Goal: Task Accomplishment & Management: Manage account settings

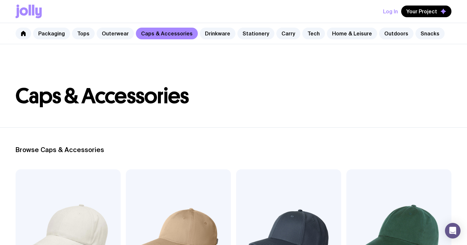
click at [394, 13] on button "Log In" at bounding box center [390, 12] width 15 height 12
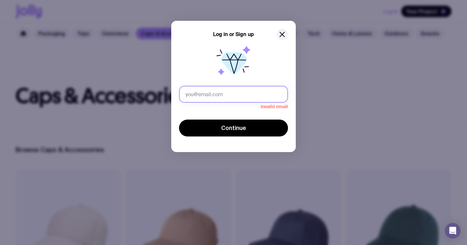
paste input "g4RaqCHhHS9qKyJ"
type input "g4RaqCHhHS9qKyJ"
click at [179, 119] on button "Continue" at bounding box center [233, 127] width 109 height 17
click at [197, 97] on input "g4RaqCHhHS9qKyJ" at bounding box center [233, 94] width 109 height 17
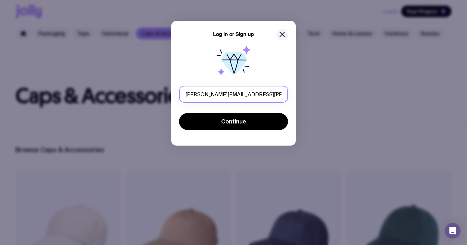
type input "[PERSON_NAME][EMAIL_ADDRESS][PERSON_NAME][DOMAIN_NAME]"
click at [179, 113] on button "Continue" at bounding box center [233, 121] width 109 height 17
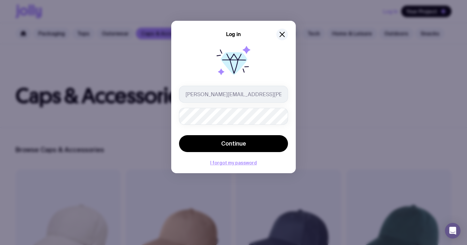
click at [179, 135] on button "Continue" at bounding box center [233, 143] width 109 height 17
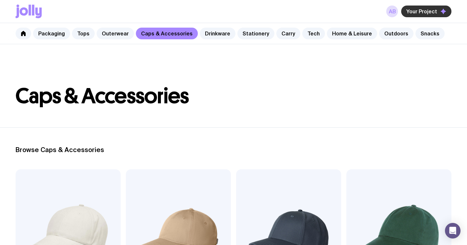
click at [418, 10] on span "Your Project" at bounding box center [421, 11] width 31 height 6
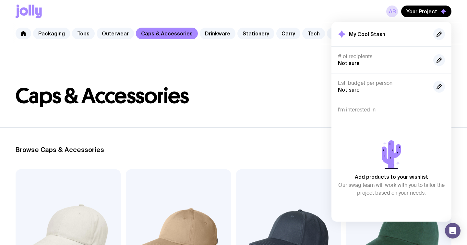
click at [393, 46] on div "My Cool Stash" at bounding box center [392, 59] width 120 height 27
click at [393, 18] on div "AB Your Project My Cool Stash # of recipients Not sure Est. budget per person N…" at bounding box center [234, 11] width 436 height 23
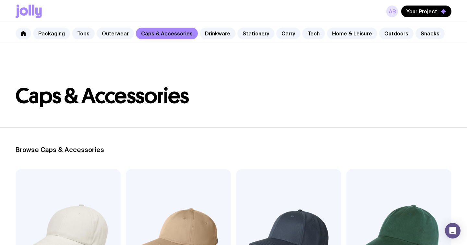
click at [393, 12] on link "AB" at bounding box center [392, 12] width 12 height 12
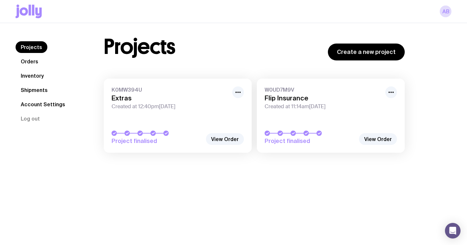
scroll to position [9, 0]
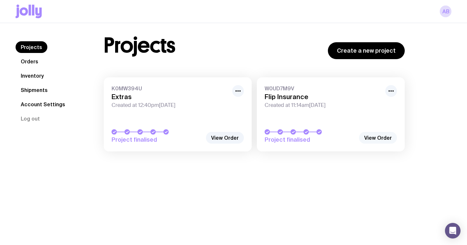
click at [374, 135] on link "View Order" at bounding box center [378, 138] width 38 height 12
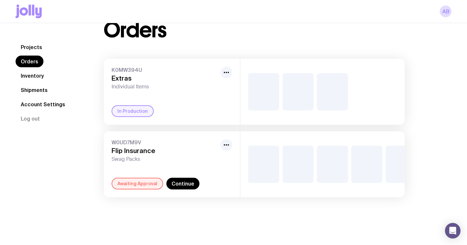
scroll to position [23, 0]
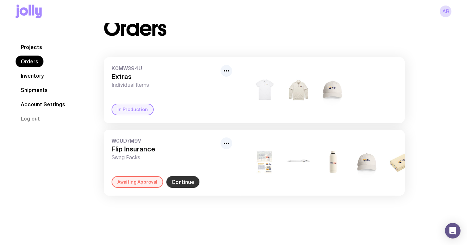
click at [183, 185] on link "Continue" at bounding box center [182, 182] width 33 height 12
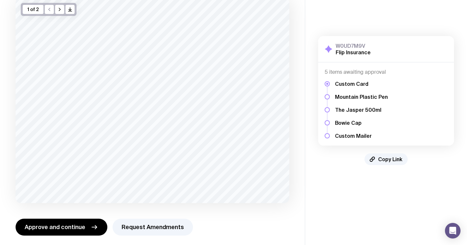
scroll to position [46, 0]
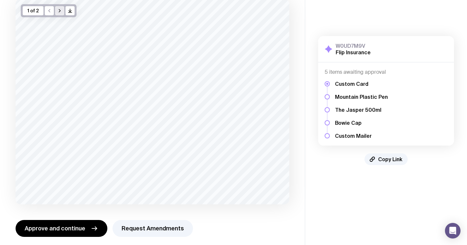
click at [61, 9] on icon "button" at bounding box center [59, 10] width 5 height 5
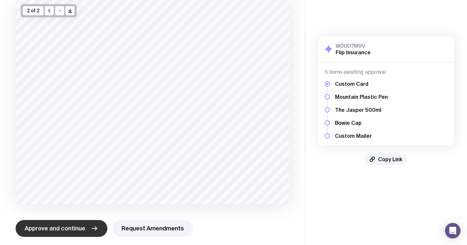
click at [78, 228] on span "Approve and continue" at bounding box center [55, 228] width 61 height 8
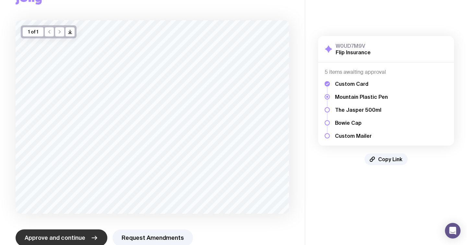
scroll to position [25, 0]
click at [70, 233] on span "Approve and continue" at bounding box center [55, 237] width 61 height 8
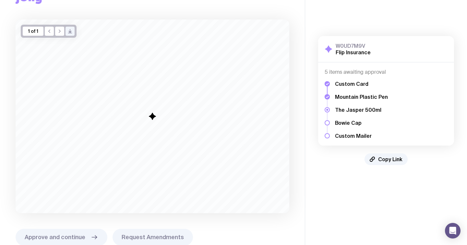
scroll to position [0, 0]
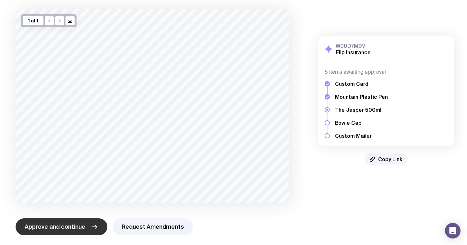
click at [77, 224] on span "Approve and continue" at bounding box center [55, 227] width 61 height 8
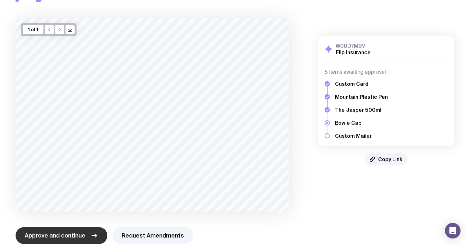
click at [79, 231] on span "Approve and continue" at bounding box center [55, 235] width 61 height 8
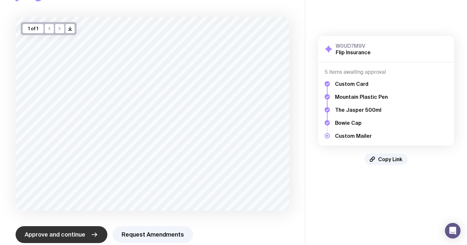
scroll to position [29, 0]
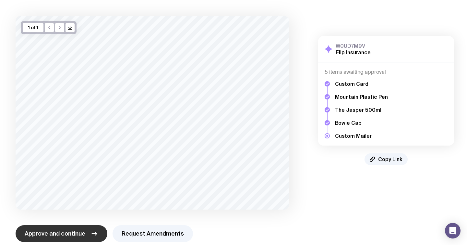
click at [81, 235] on span "Approve and continue" at bounding box center [55, 233] width 61 height 8
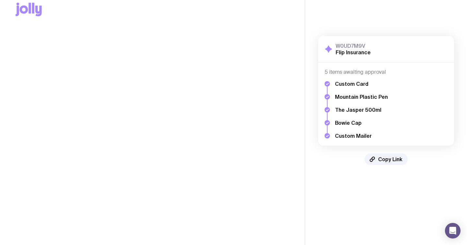
scroll to position [0, 0]
